Goal: Task Accomplishment & Management: Use online tool/utility

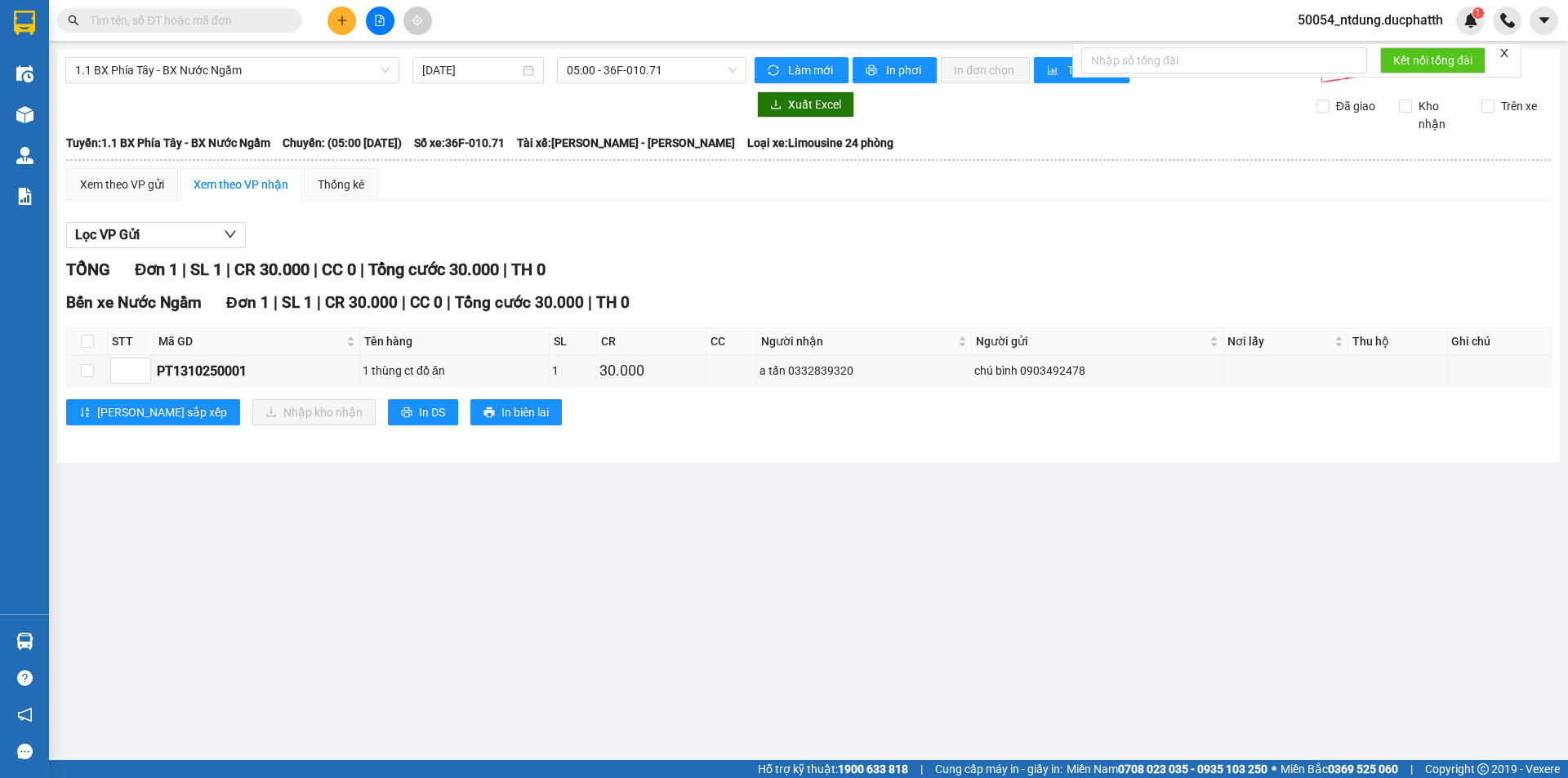
drag, startPoint x: 922, startPoint y: 353, endPoint x: 1124, endPoint y: 223, distance: 240.2
click at [928, 353] on section "Kết quả tìm kiếm ( 0 ) Bộ lọc No Data 50054_ntdung.ducphatth 1 Điều hành xe Kho…" at bounding box center [784, 389] width 1568 height 778
click at [256, 69] on span "1.1 BX Phía Tây - BX Nước Ngầm" at bounding box center [232, 70] width 314 height 24
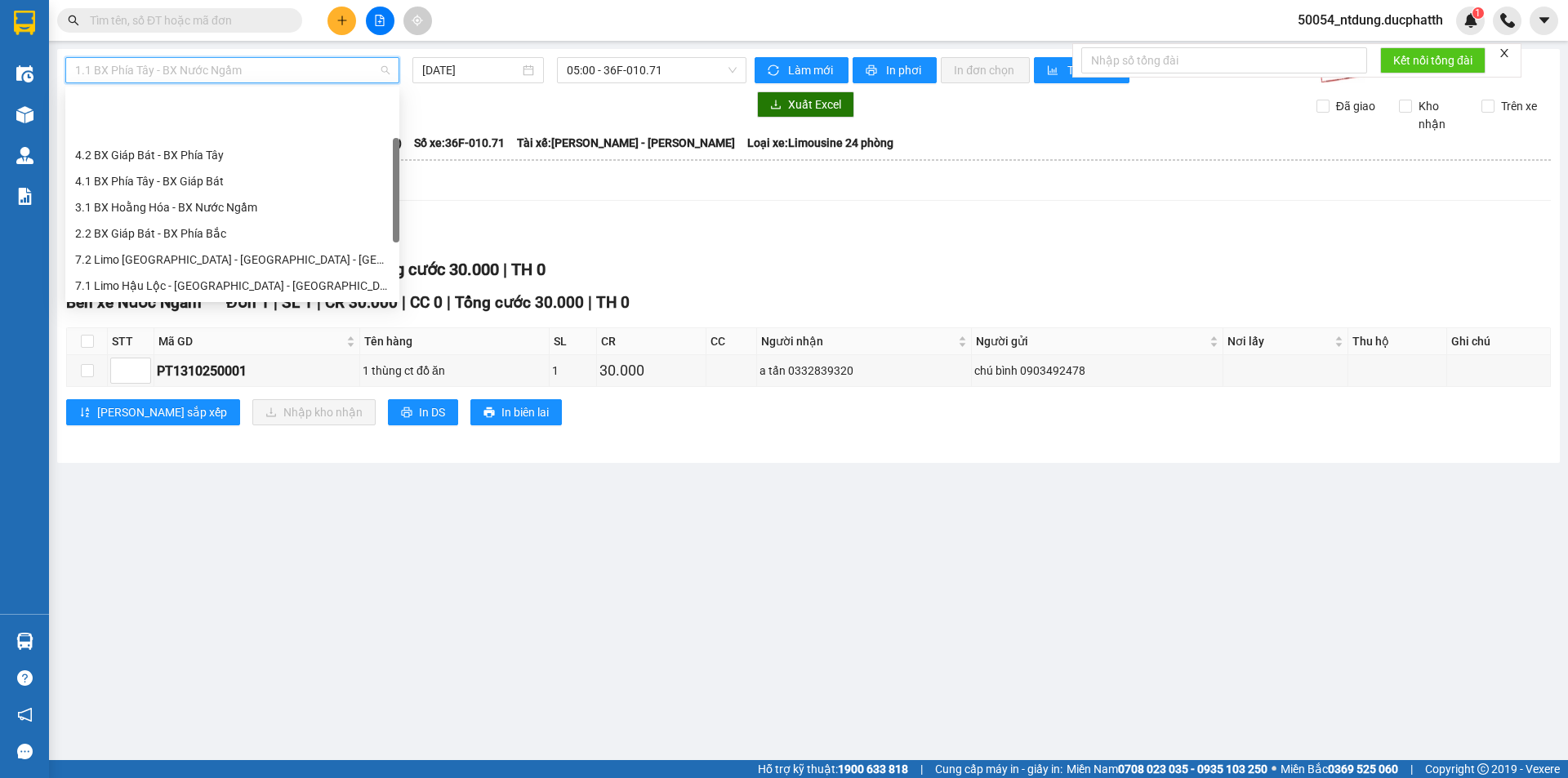
scroll to position [79, 0]
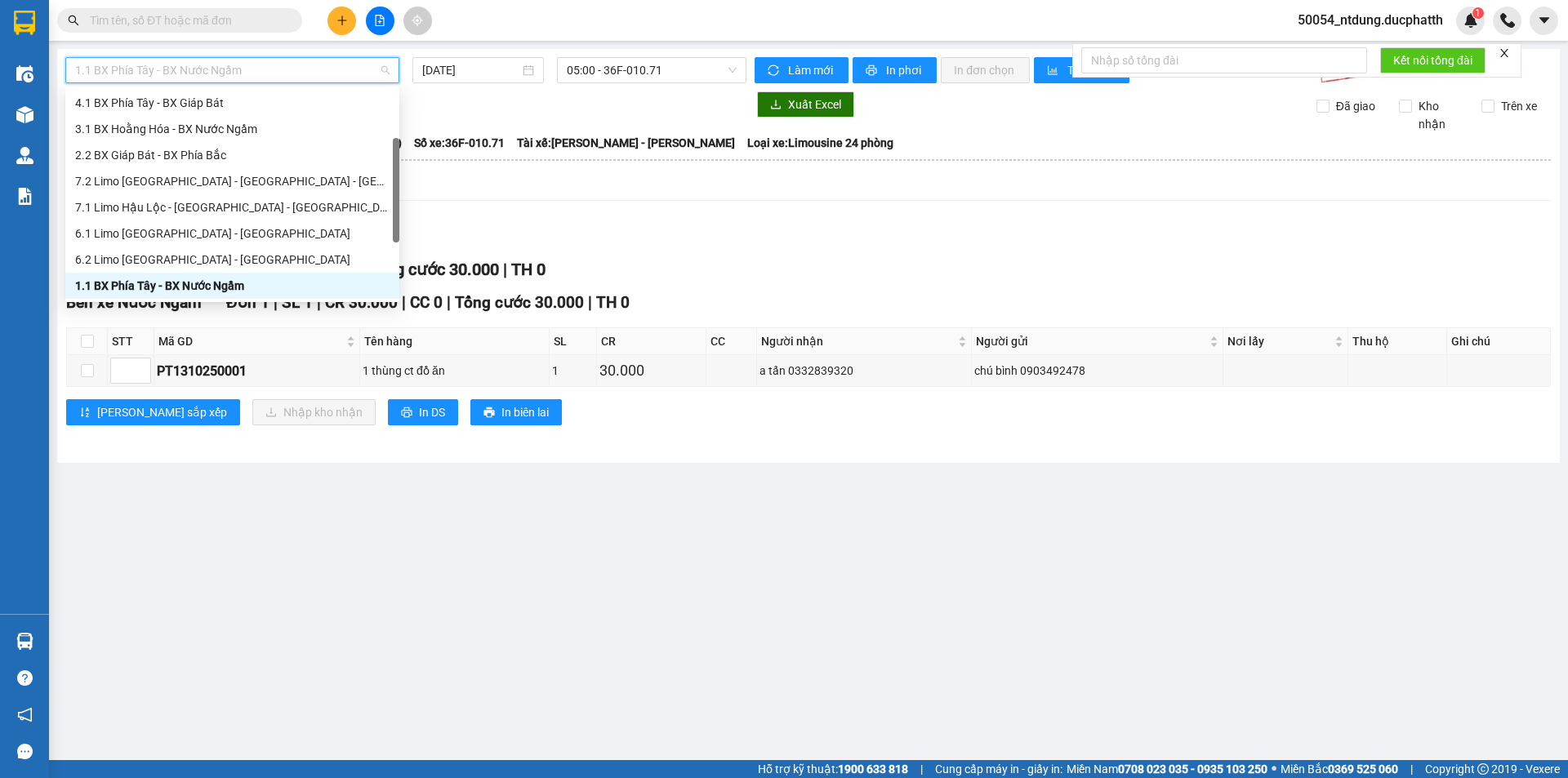
click at [371, 16] on button at bounding box center [380, 21] width 29 height 29
click at [191, 74] on span "1.1 BX Phía Tây - BX Nước Ngầm" at bounding box center [232, 70] width 314 height 24
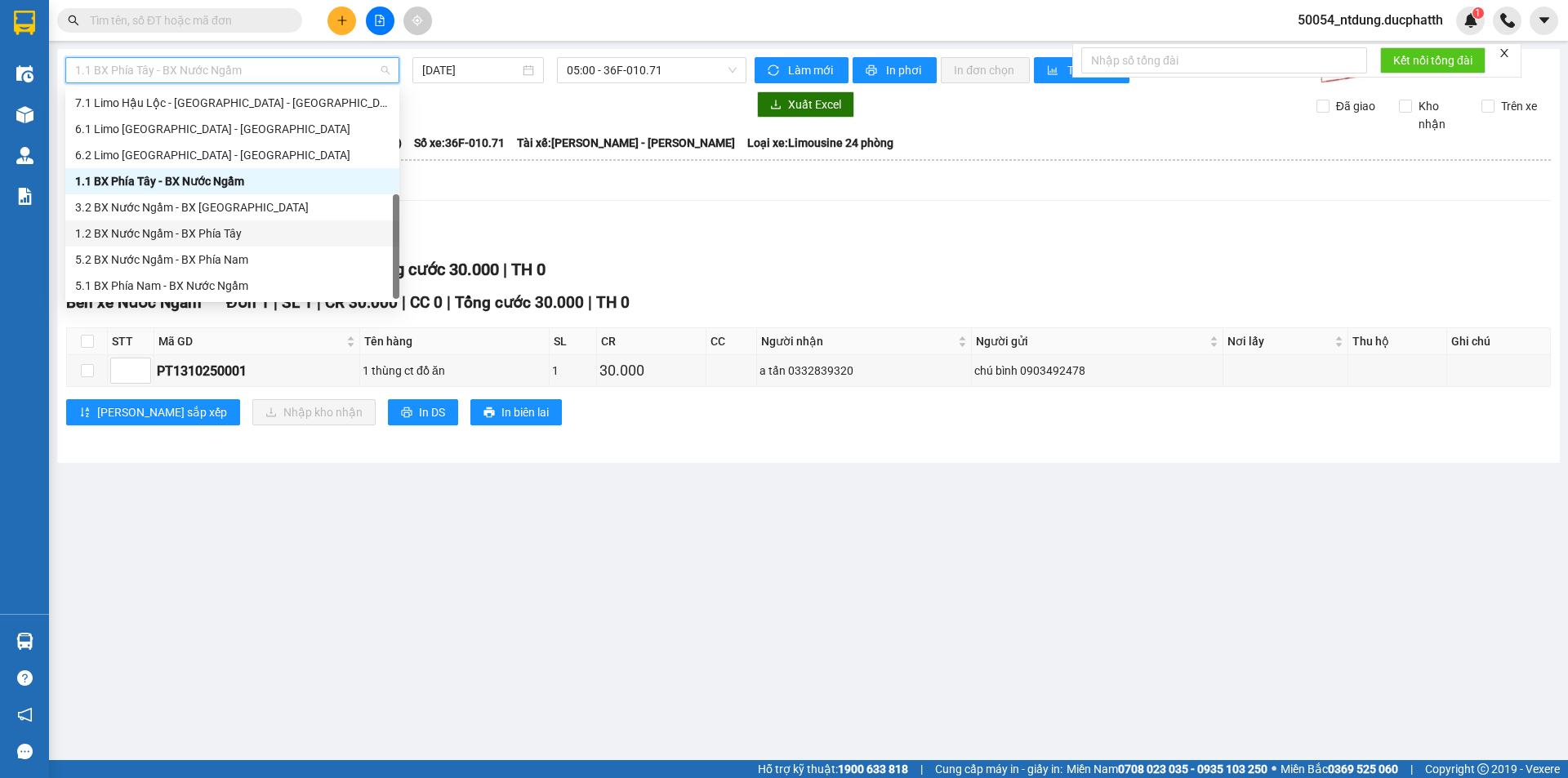
click at [210, 235] on div "1.2 BX Nước Ngầm - BX Phía Tây" at bounding box center [232, 233] width 314 height 18
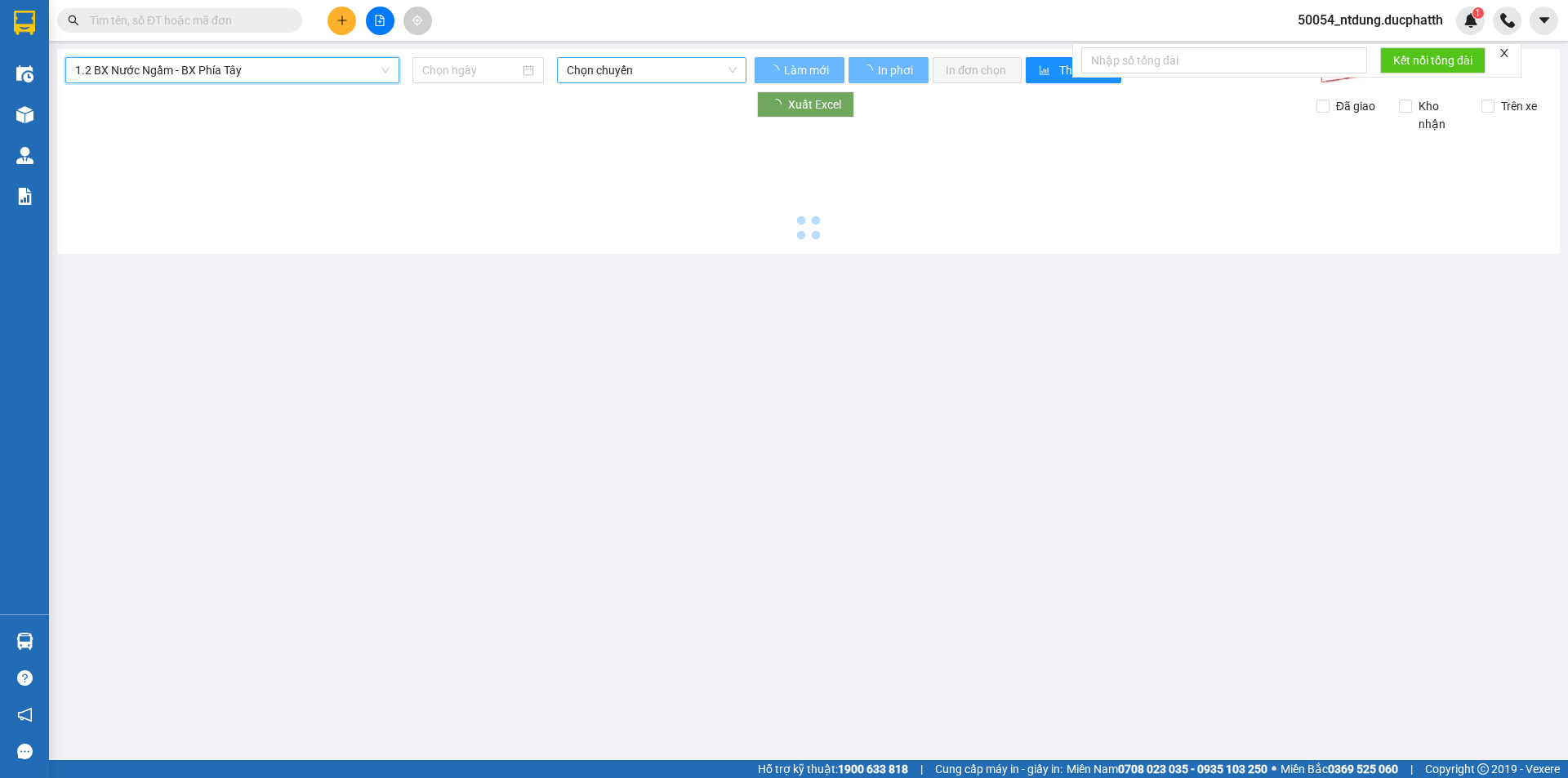
type input "13/10/2025"
click at [610, 70] on span "Chọn chuyến" at bounding box center [652, 70] width 170 height 24
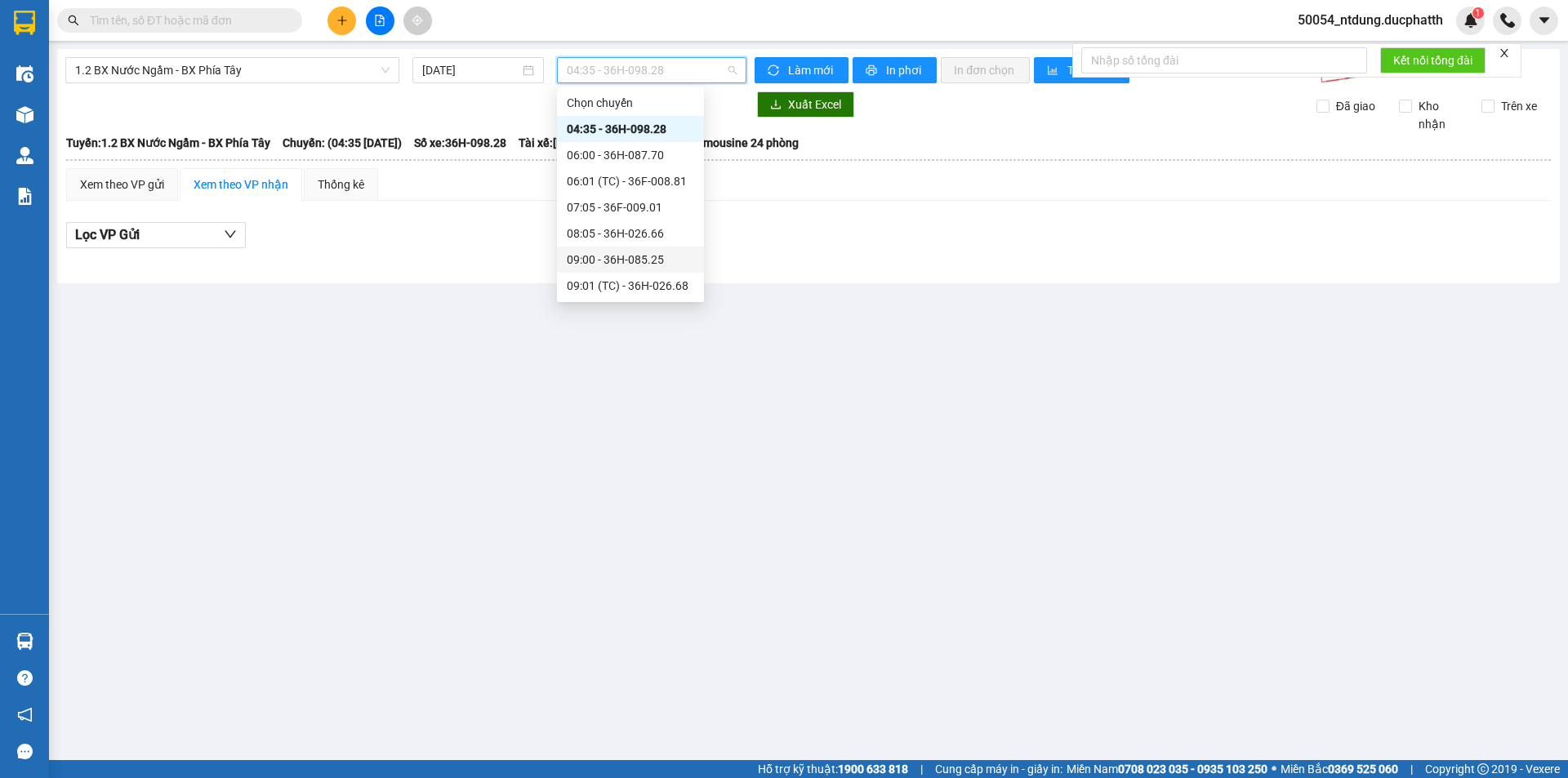
click at [629, 268] on div "09:00 - 36H-085.25" at bounding box center [630, 260] width 147 height 26
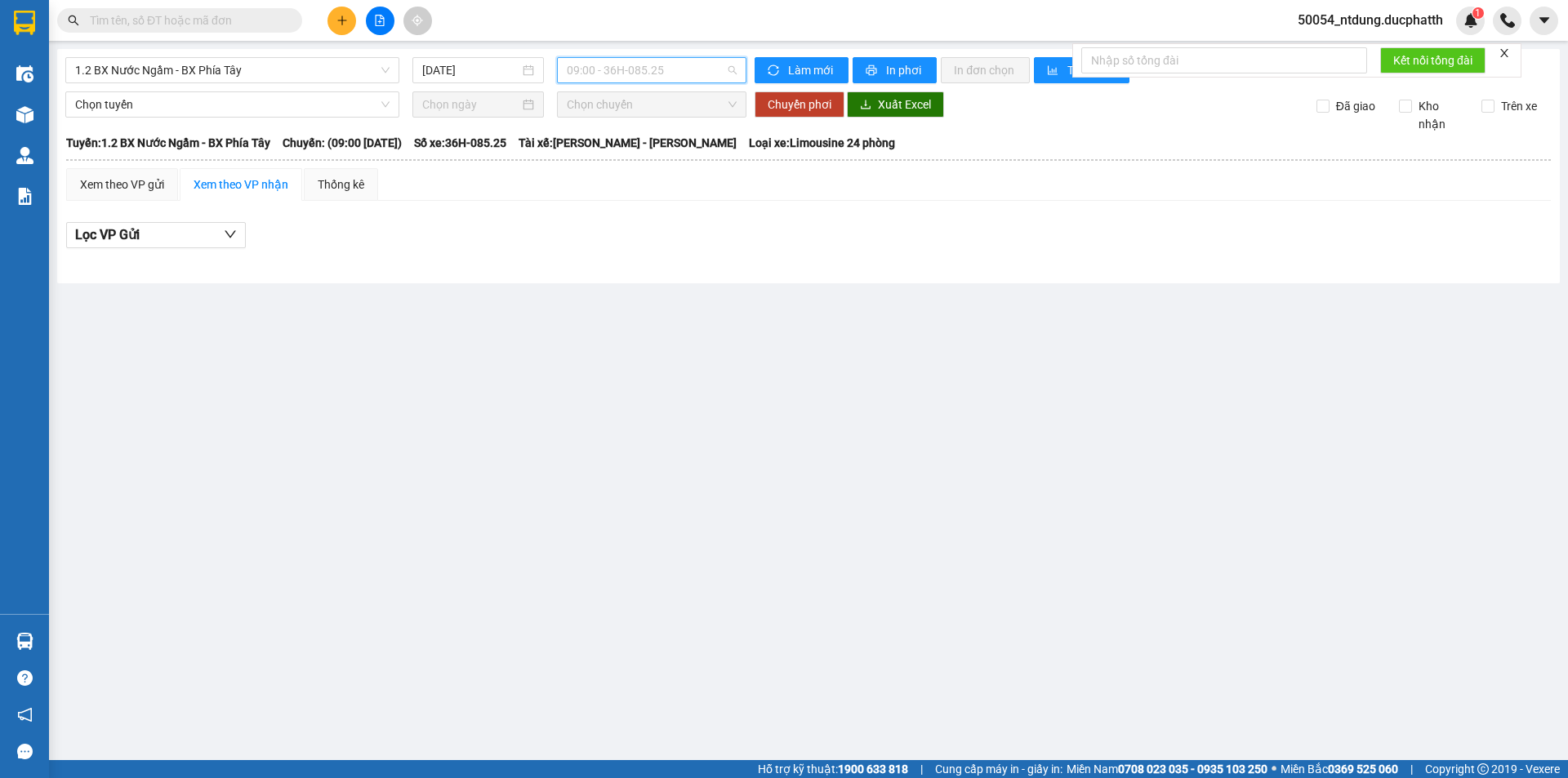
click at [629, 75] on span "09:00 - 36H-085.25" at bounding box center [652, 70] width 170 height 24
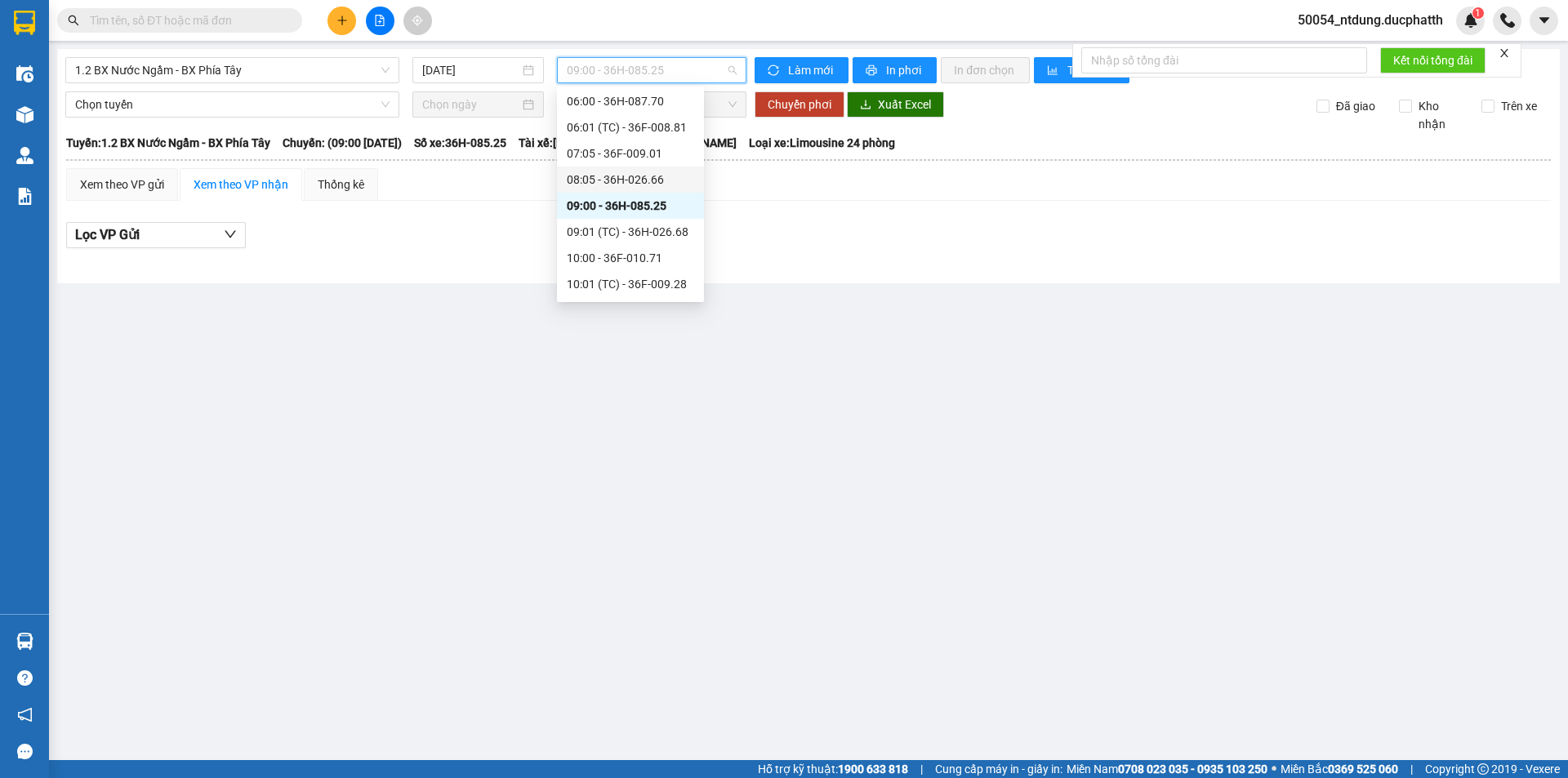
scroll to position [81, 0]
click at [638, 209] on div "09:01 (TC) - 36H-026.68" at bounding box center [630, 203] width 127 height 18
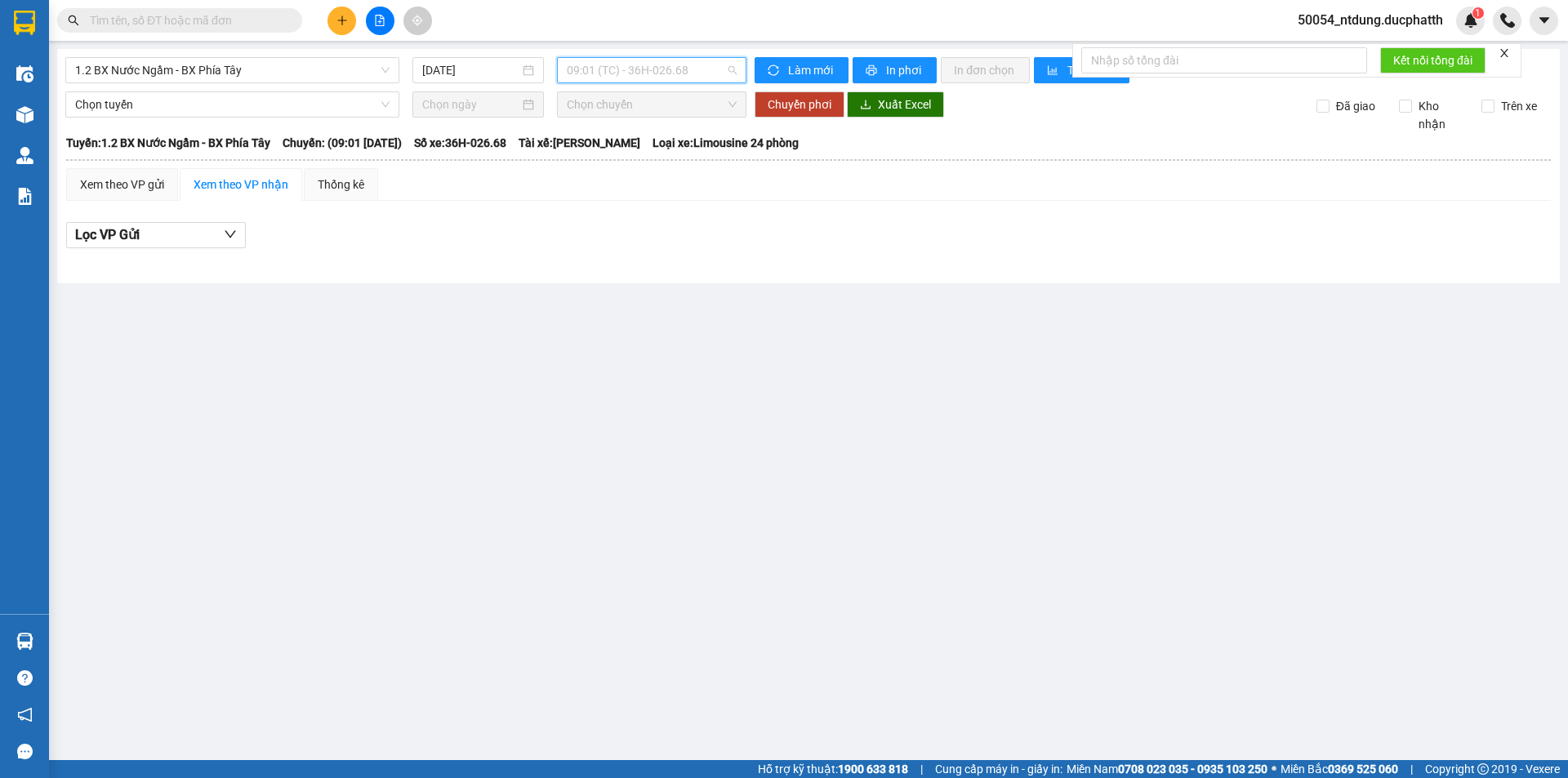
click at [610, 75] on span "09:01 (TC) - 36H-026.68" at bounding box center [652, 70] width 170 height 24
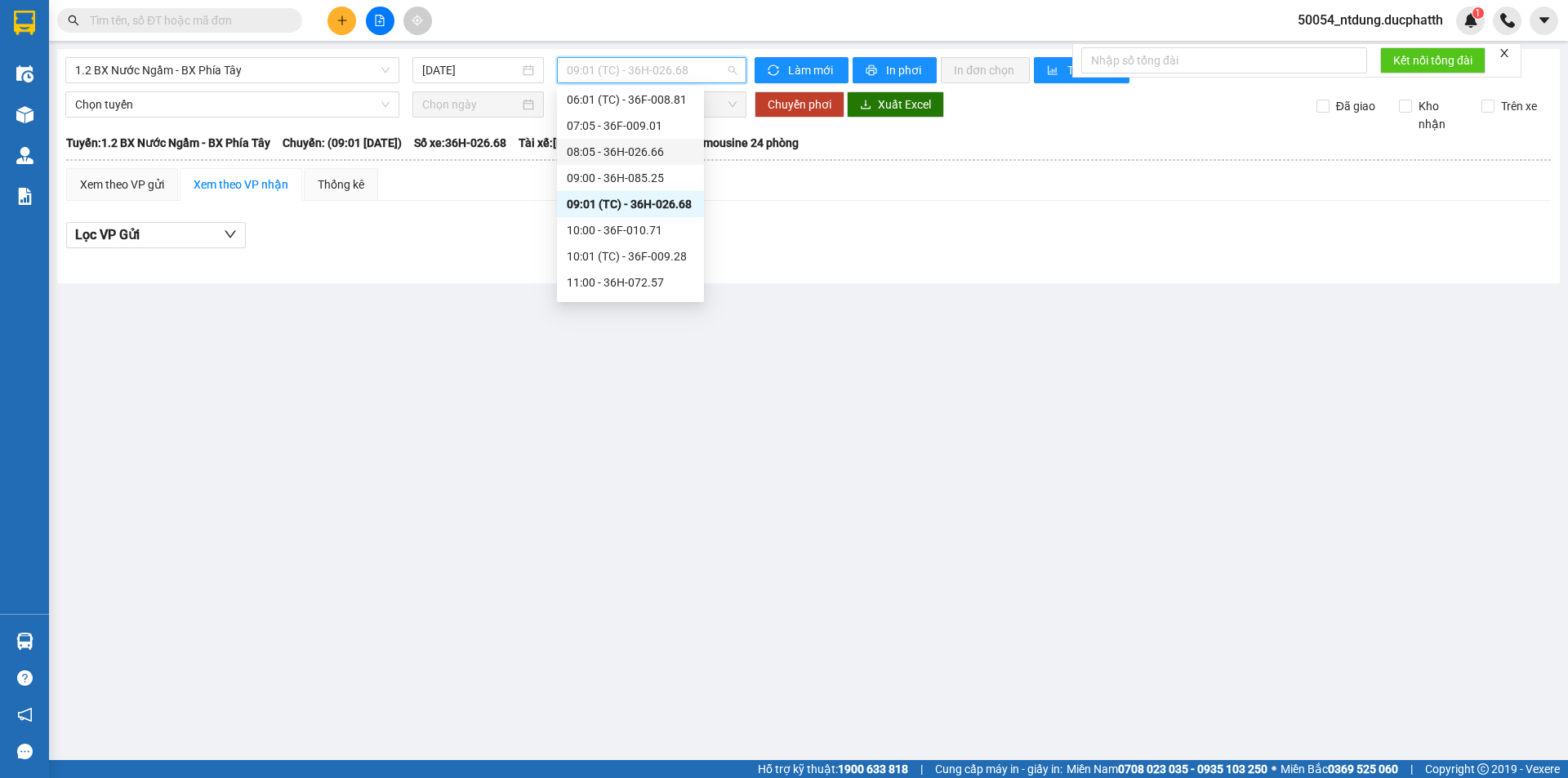
click at [628, 151] on div "08:05 - 36H-026.66" at bounding box center [630, 151] width 127 height 18
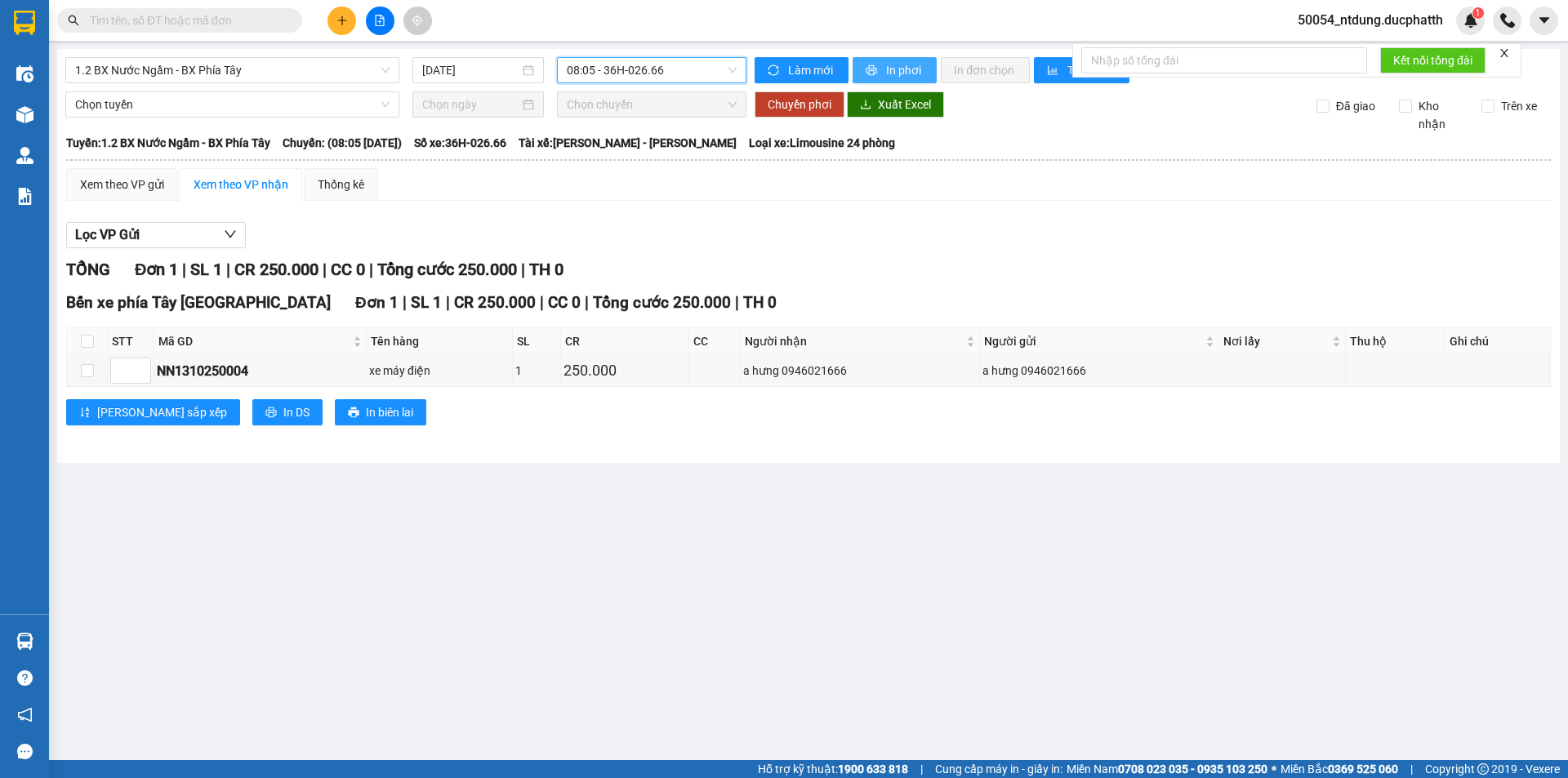
click at [910, 78] on span "In phơi" at bounding box center [905, 70] width 37 height 18
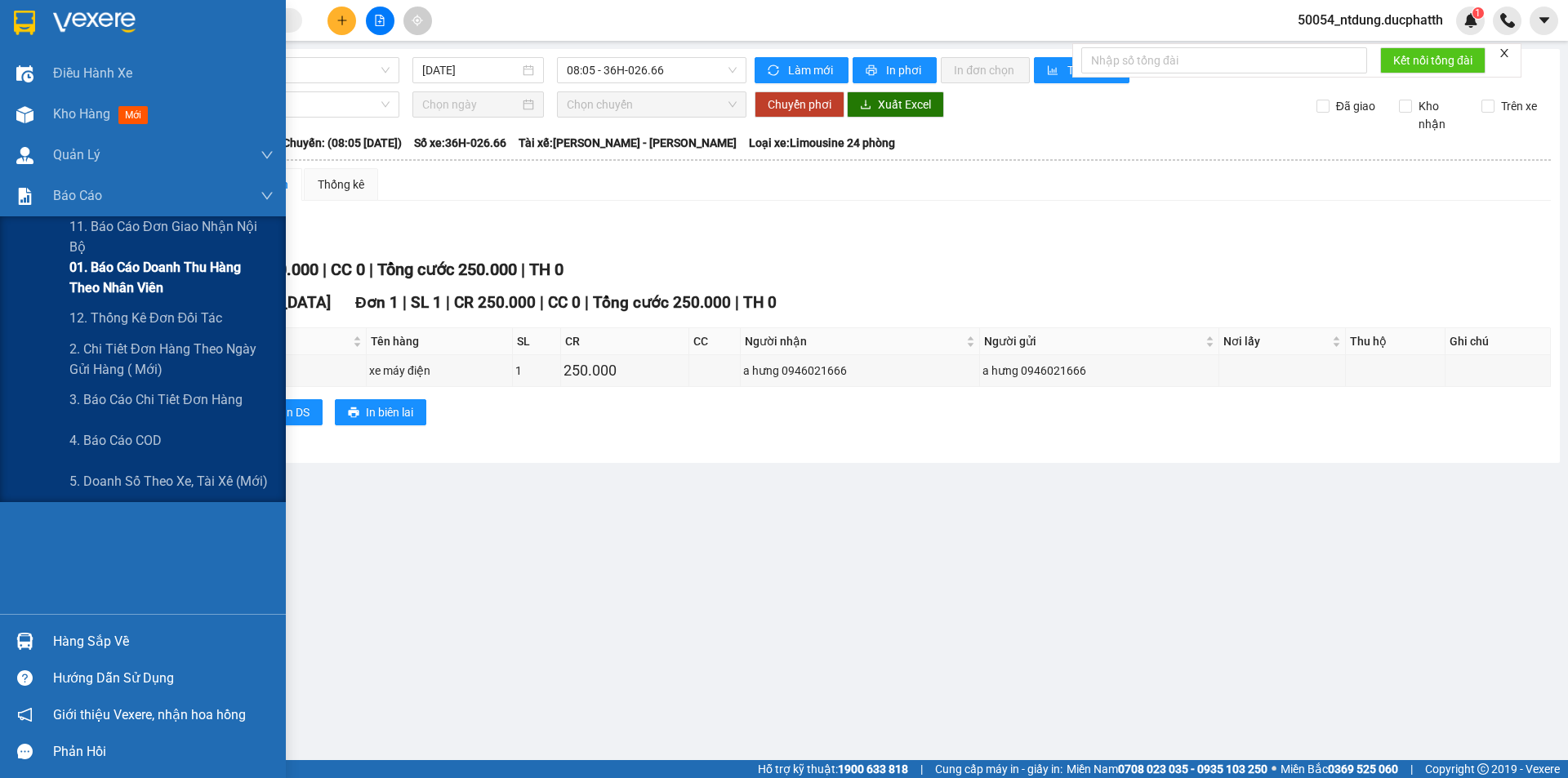
click at [139, 280] on span "01. Báo cáo doanh thu hàng theo nhân viên" at bounding box center [171, 277] width 204 height 41
